Goal: Navigation & Orientation: Find specific page/section

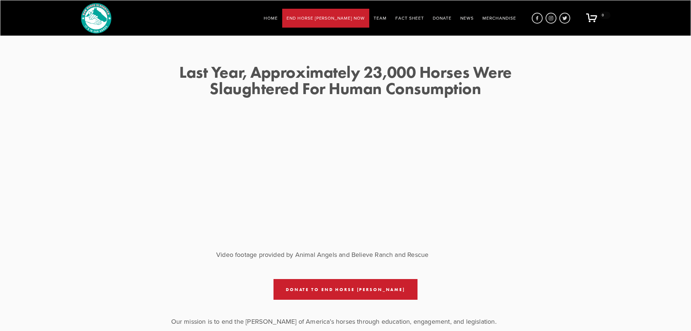
click at [387, 22] on link "Team" at bounding box center [380, 18] width 13 height 10
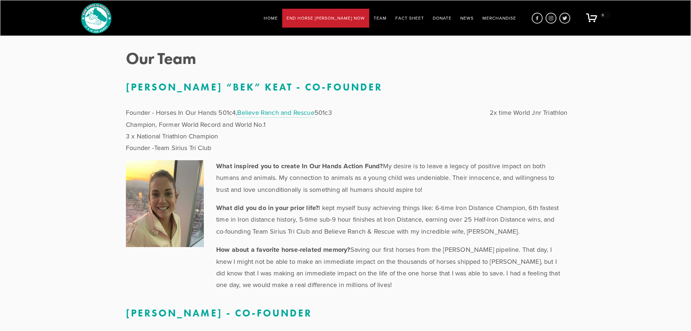
click at [424, 16] on link "Fact Sheet" at bounding box center [410, 18] width 29 height 10
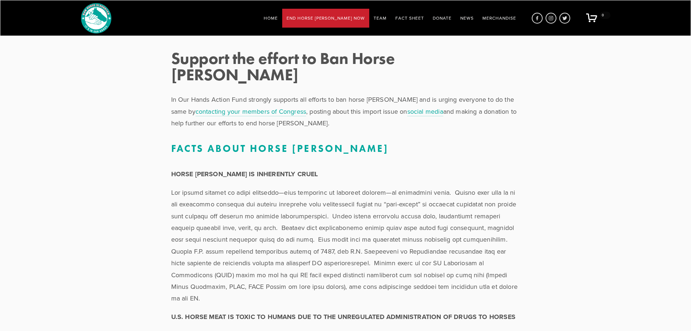
click at [278, 20] on link "Home" at bounding box center [271, 18] width 14 height 10
